Goal: Task Accomplishment & Management: Manage account settings

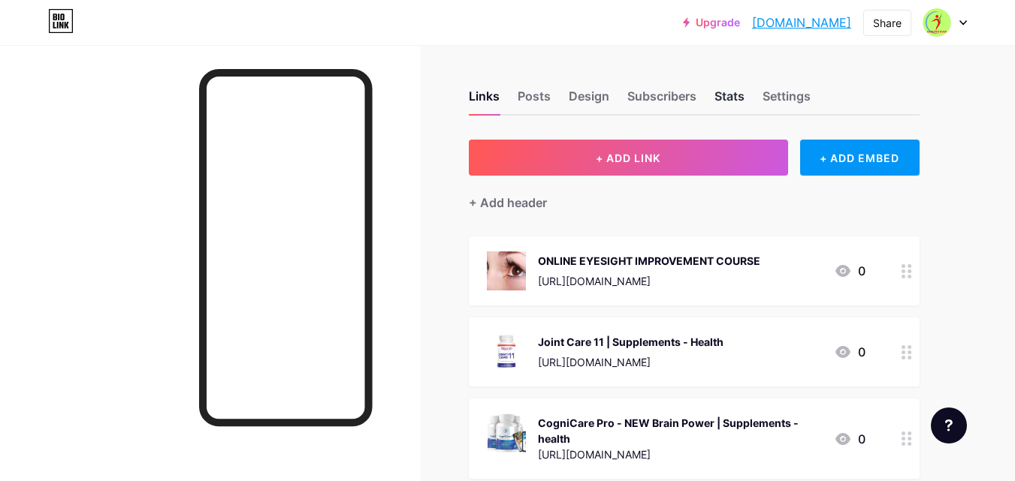
click at [722, 93] on div "Stats" at bounding box center [729, 100] width 30 height 27
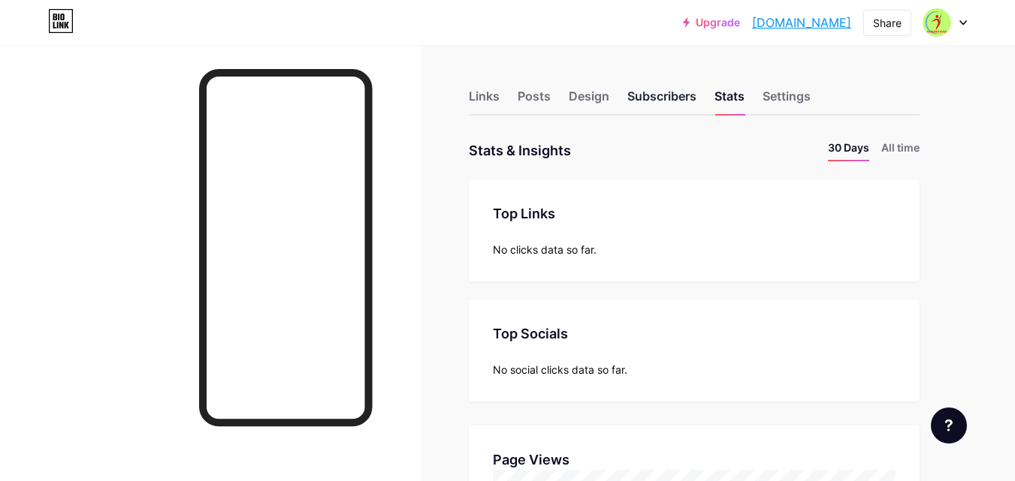
click at [668, 96] on div "Subscribers" at bounding box center [661, 100] width 69 height 27
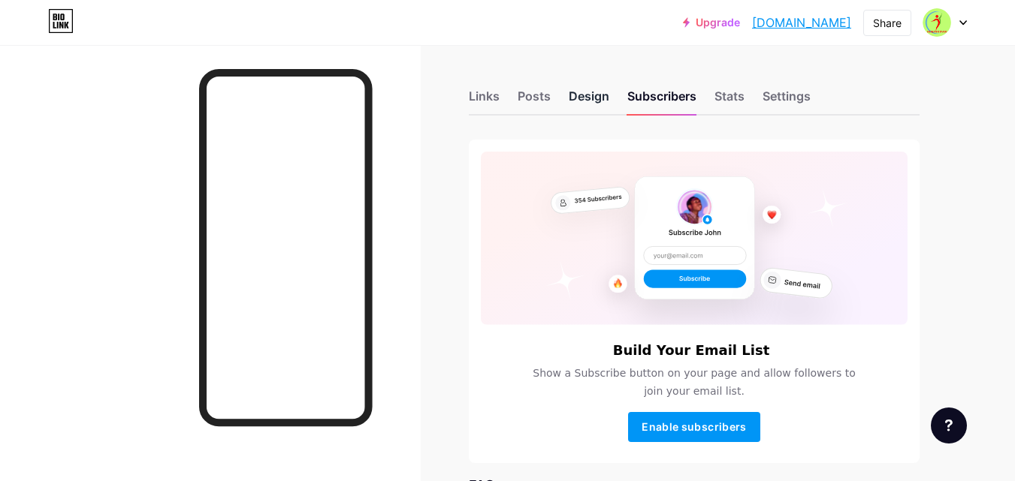
click at [578, 89] on div "Design" at bounding box center [589, 100] width 41 height 27
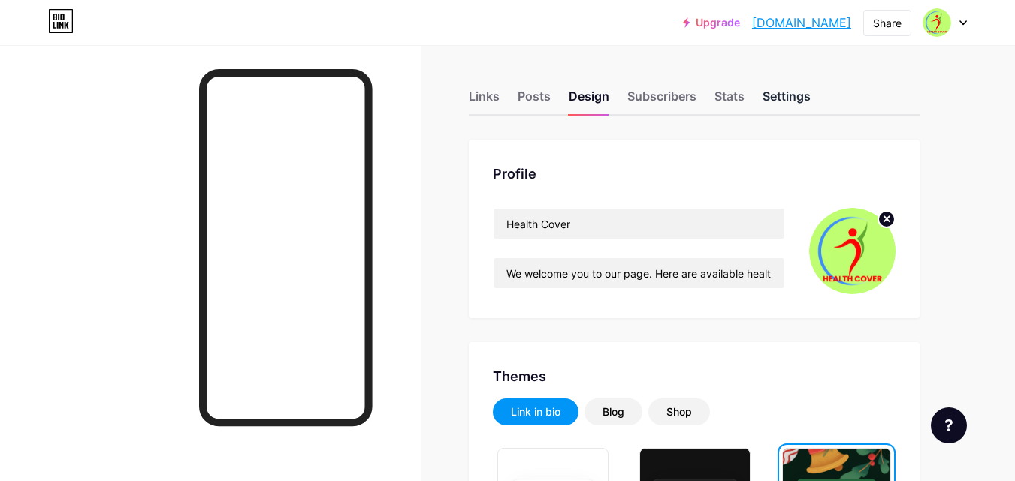
click at [788, 89] on div "Settings" at bounding box center [786, 100] width 48 height 27
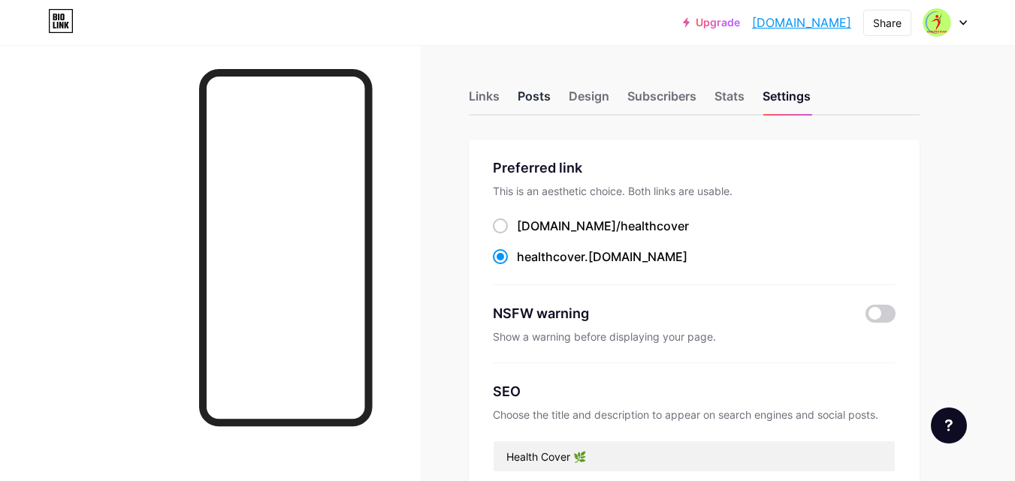
click at [533, 94] on div "Posts" at bounding box center [534, 100] width 33 height 27
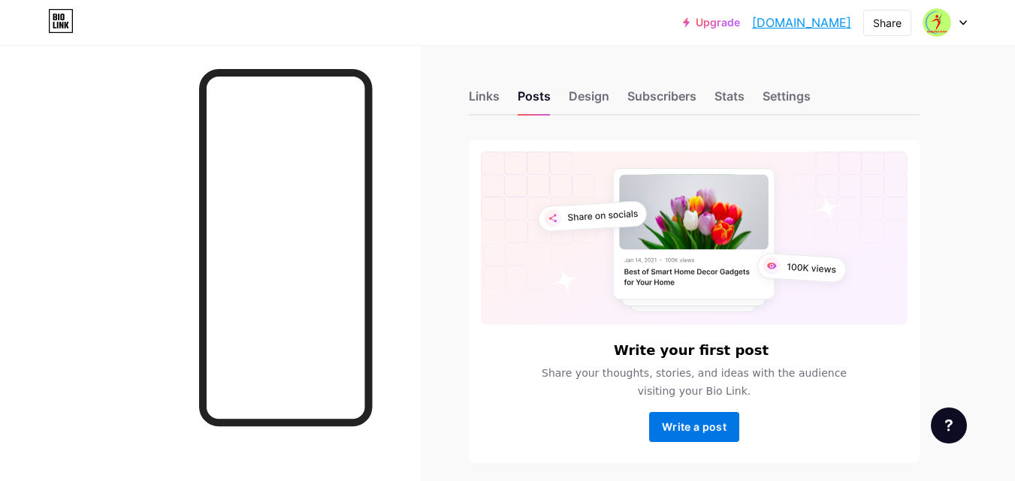
click at [705, 431] on span "Write a post" at bounding box center [694, 427] width 65 height 13
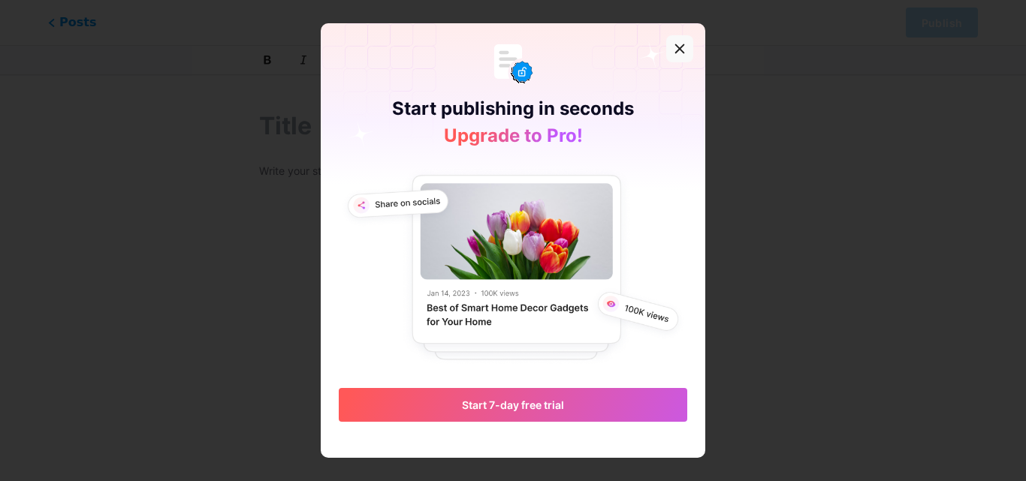
click at [684, 50] on icon at bounding box center [680, 49] width 12 height 12
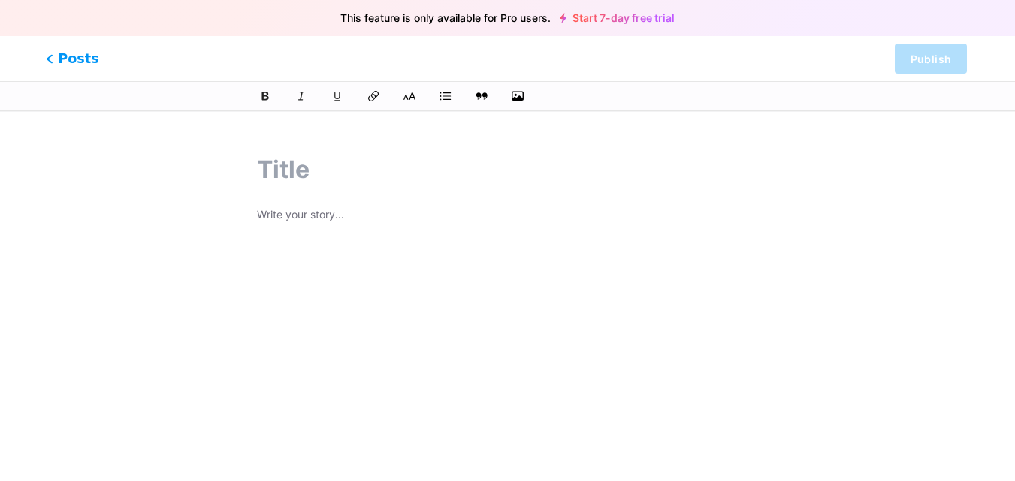
click at [62, 57] on span "Posts" at bounding box center [72, 59] width 53 height 20
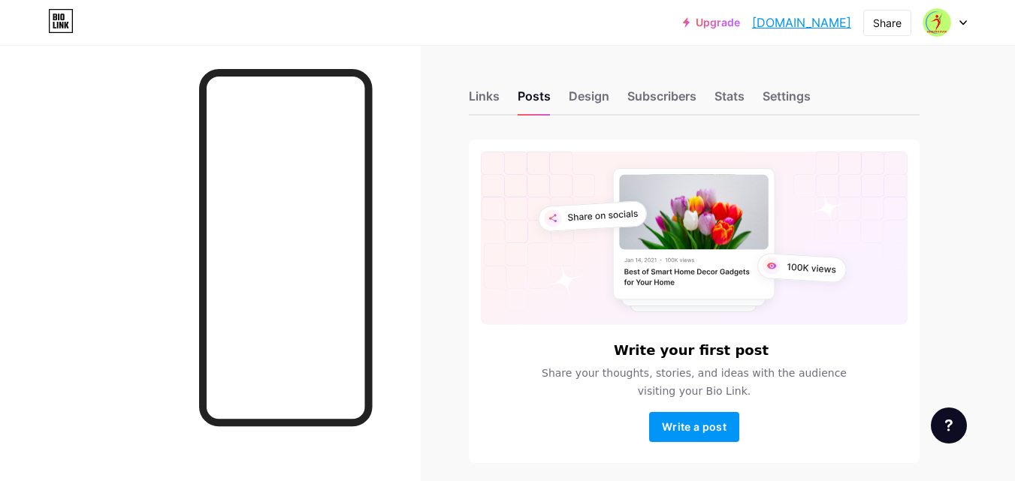
click at [965, 26] on div at bounding box center [945, 22] width 44 height 27
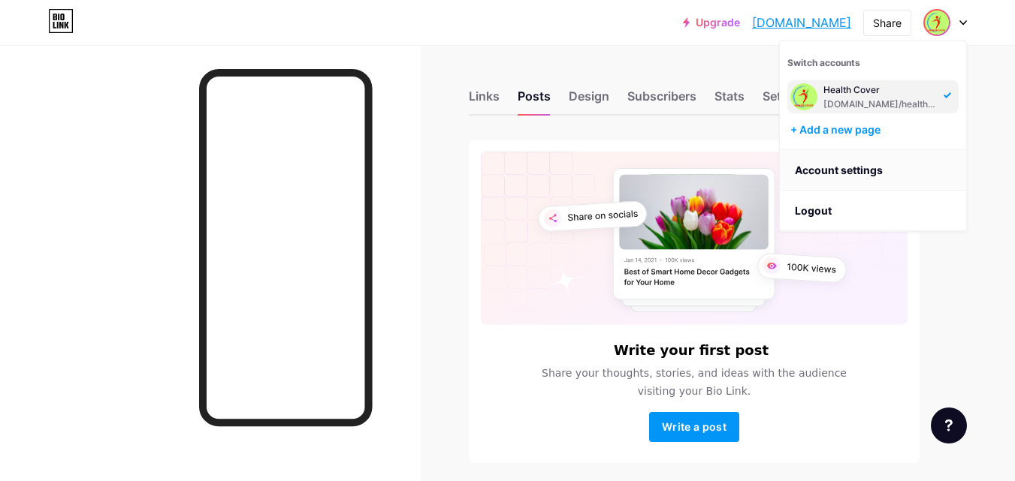
click at [847, 162] on link "Account settings" at bounding box center [873, 170] width 186 height 41
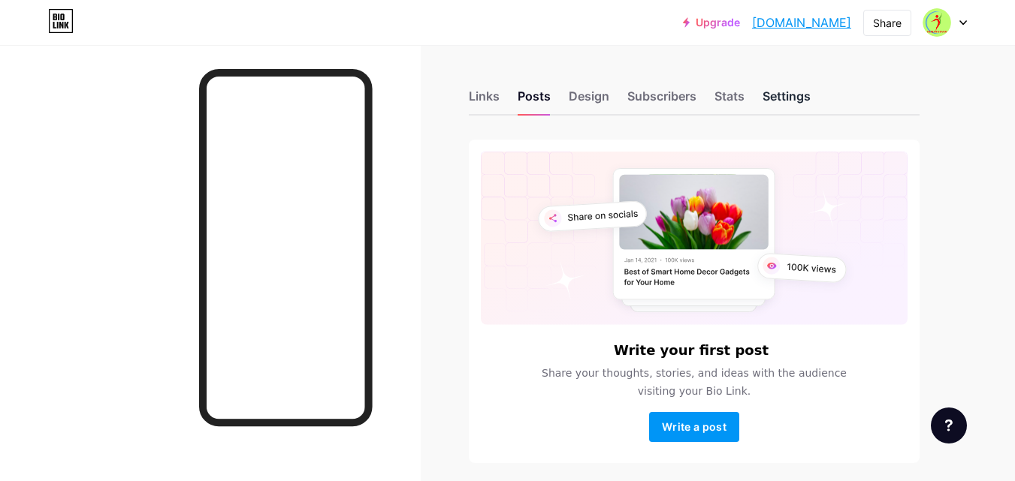
click at [788, 100] on div "Settings" at bounding box center [786, 100] width 48 height 27
